Goal: Information Seeking & Learning: Understand process/instructions

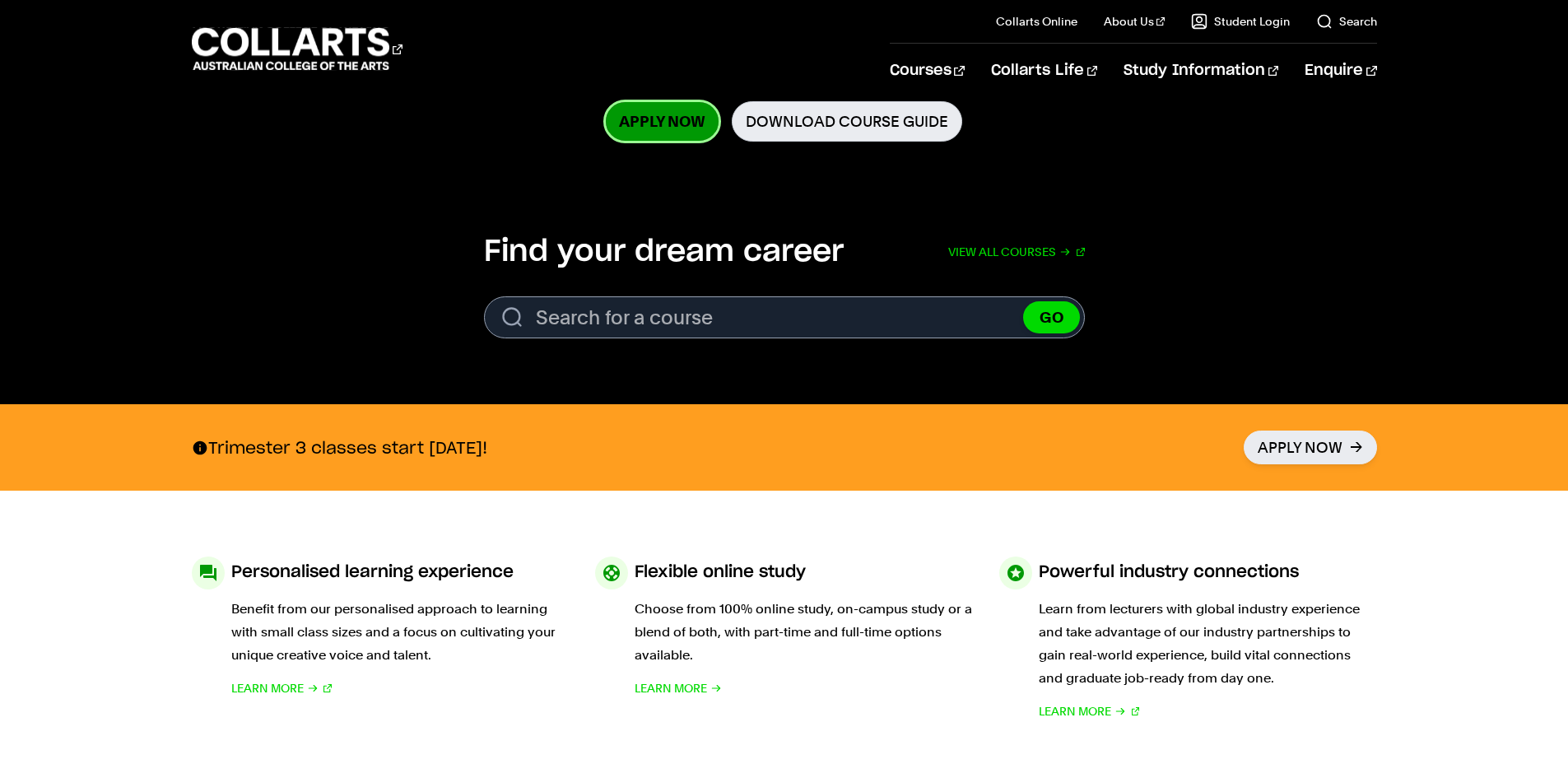
click at [669, 112] on link "Apply Now" at bounding box center [662, 121] width 113 height 39
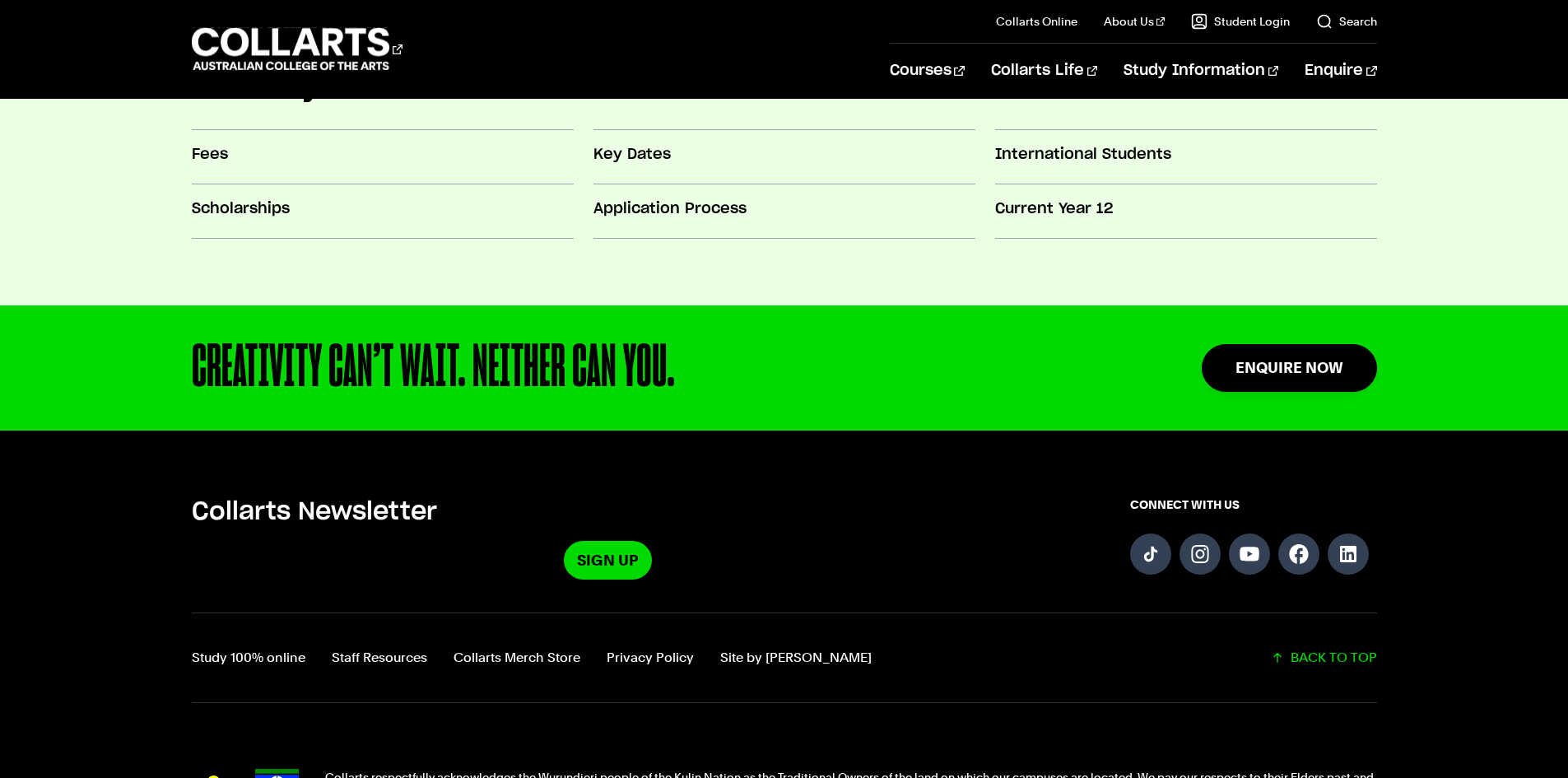
scroll to position [1729, 0]
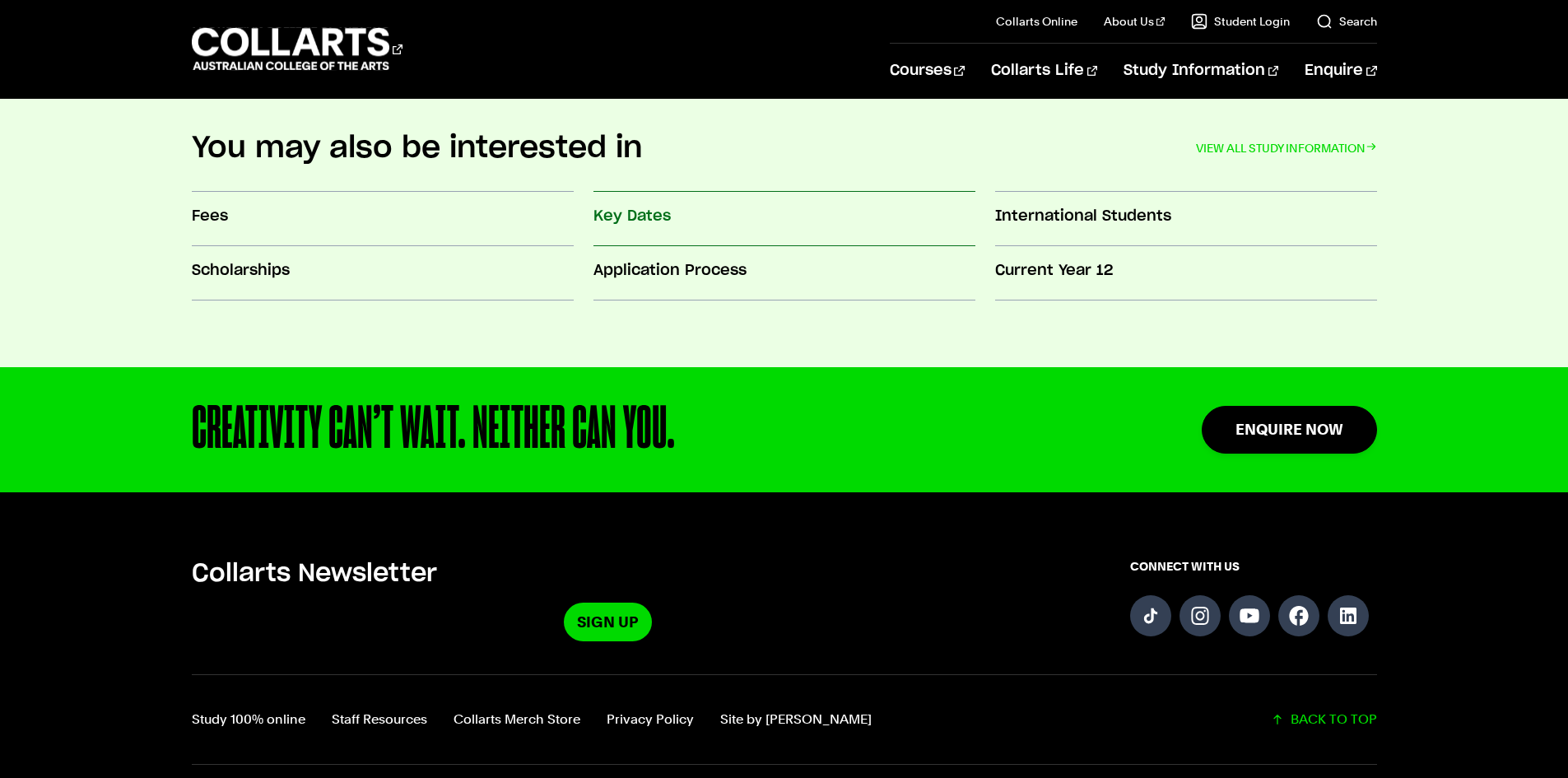
click at [640, 210] on h3 "Key Dates" at bounding box center [784, 217] width 382 height 22
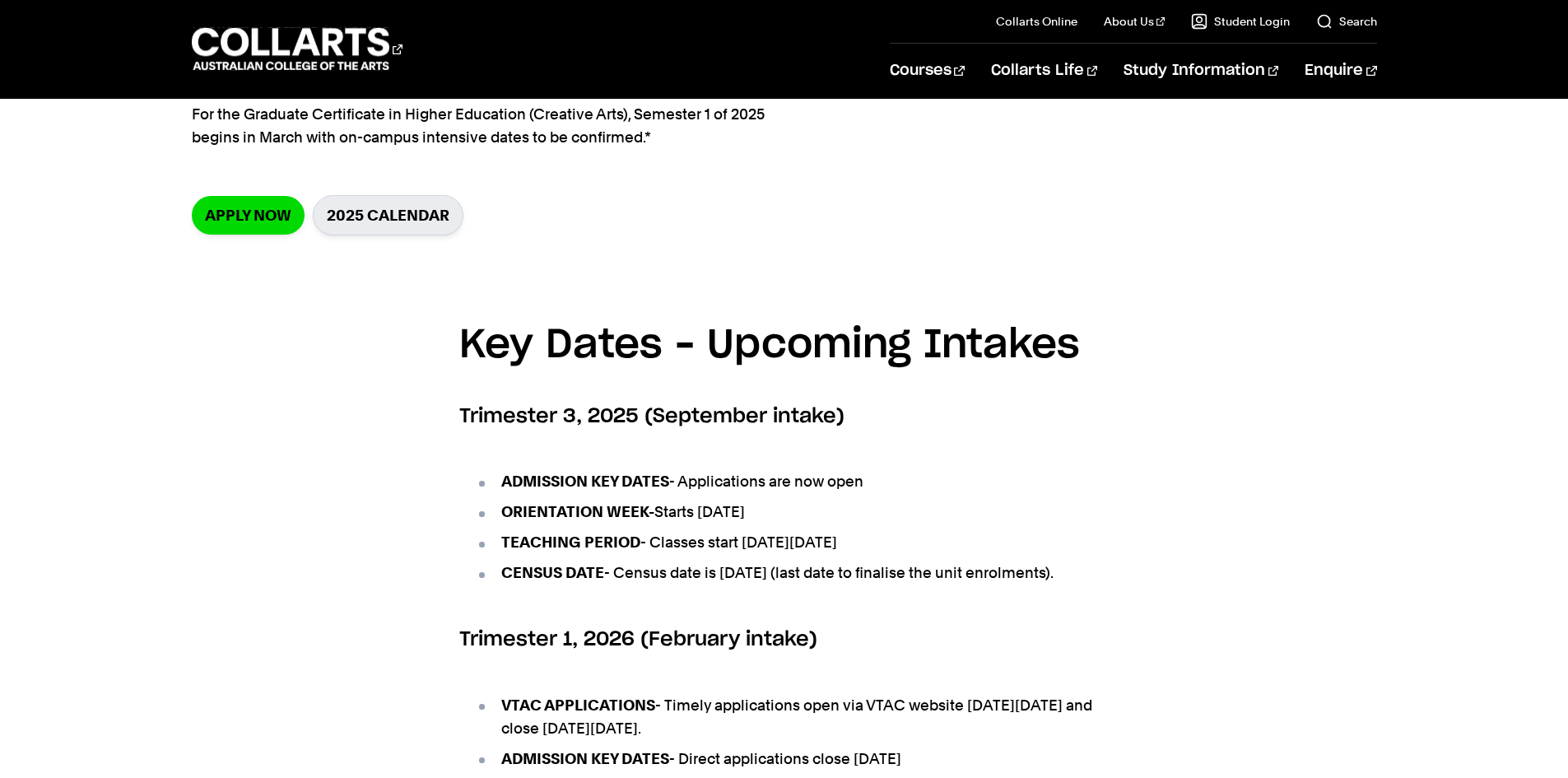
scroll to position [494, 0]
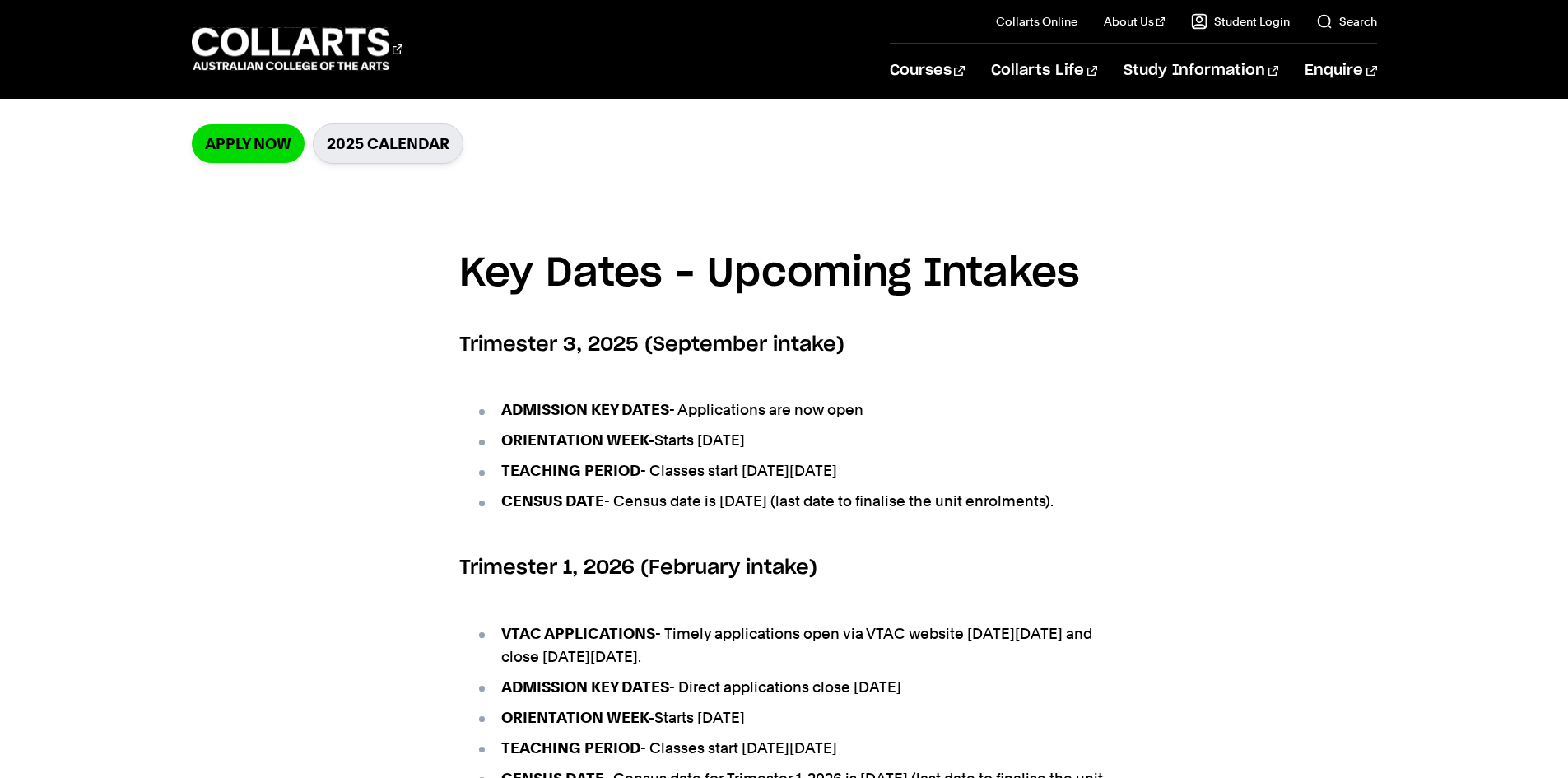
drag, startPoint x: 822, startPoint y: 683, endPoint x: 671, endPoint y: 653, distance: 154.0
click at [671, 653] on li "VTAC APPLICATIONS - Timely applications open via VTAC website on Monday 28th Ju…" at bounding box center [792, 645] width 633 height 46
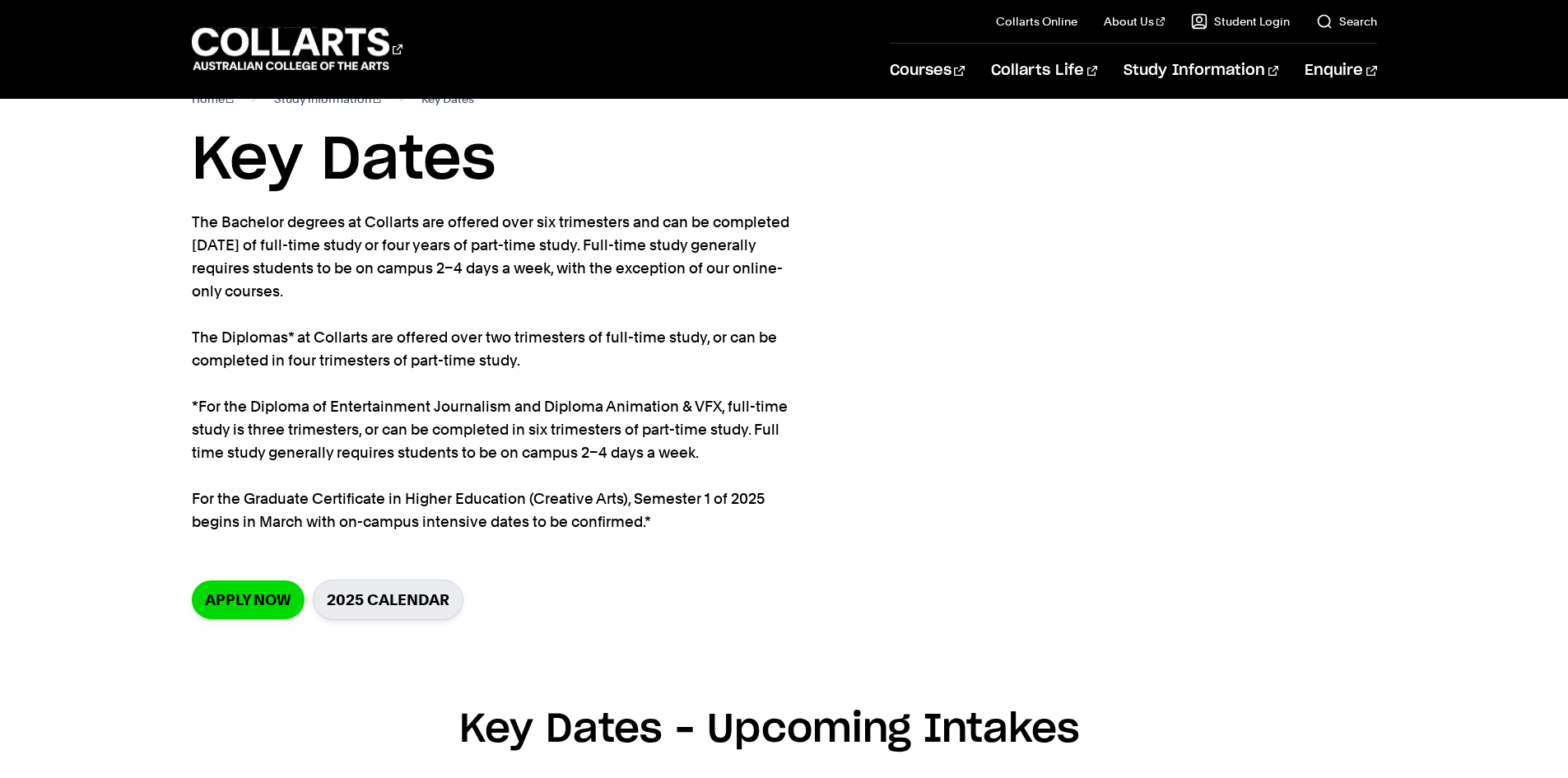
scroll to position [0, 0]
